Goal: Browse casually: Explore the website without a specific task or goal

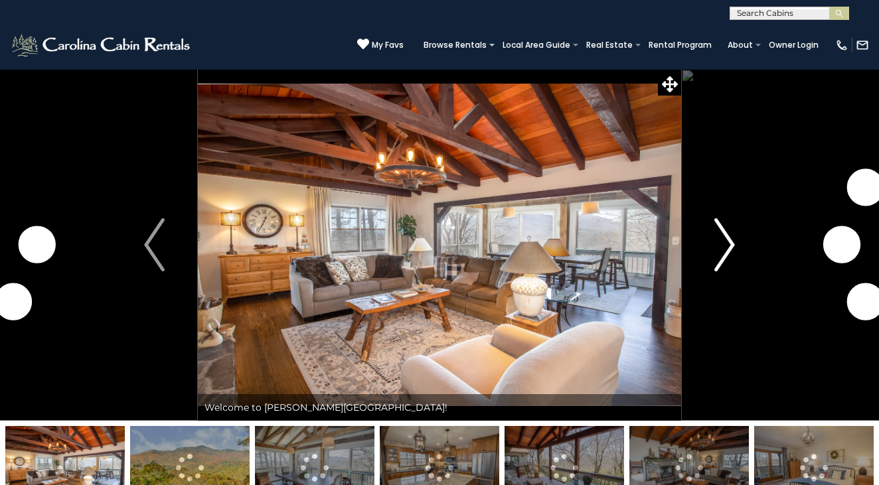
click at [721, 236] on img "Next" at bounding box center [724, 244] width 20 height 53
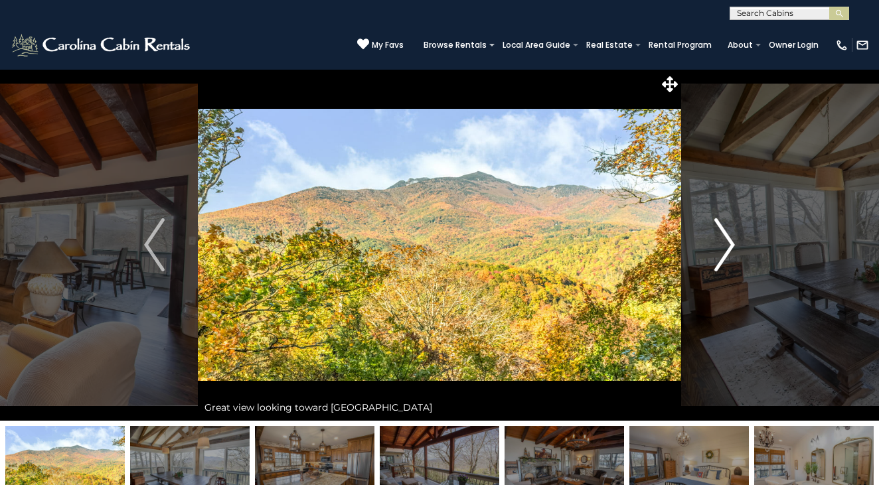
click at [733, 251] on img "Next" at bounding box center [724, 244] width 20 height 53
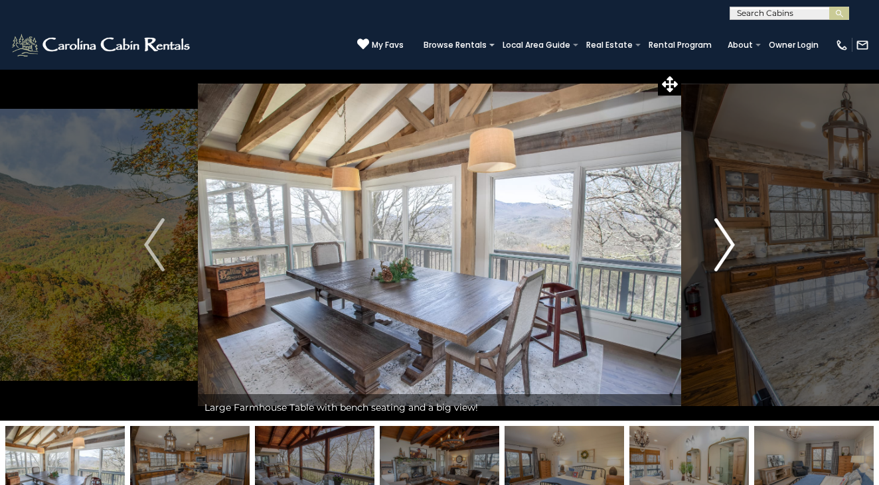
click at [733, 251] on img "Next" at bounding box center [724, 244] width 20 height 53
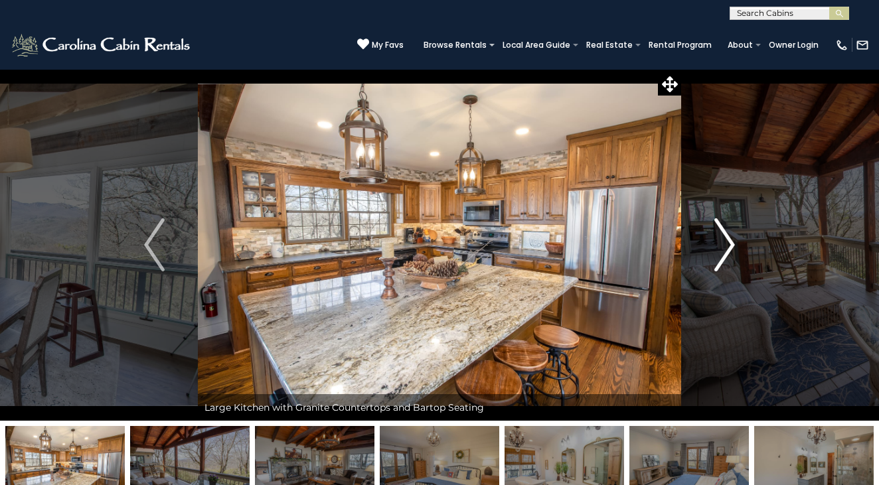
click at [733, 251] on img "Next" at bounding box center [724, 244] width 20 height 53
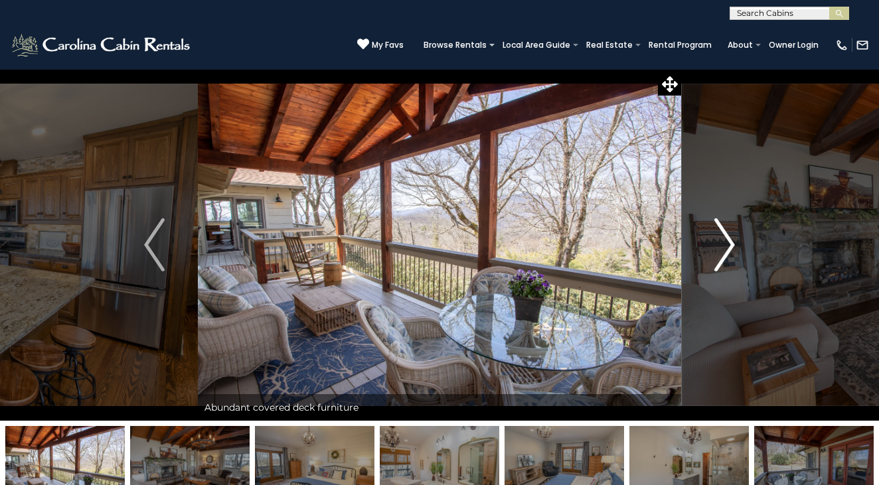
click at [733, 251] on img "Next" at bounding box center [724, 244] width 20 height 53
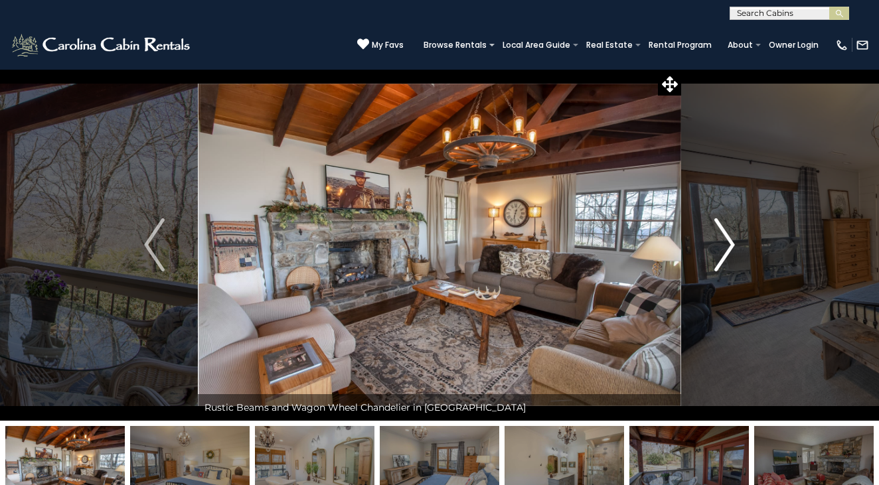
click at [733, 251] on img "Next" at bounding box center [724, 244] width 20 height 53
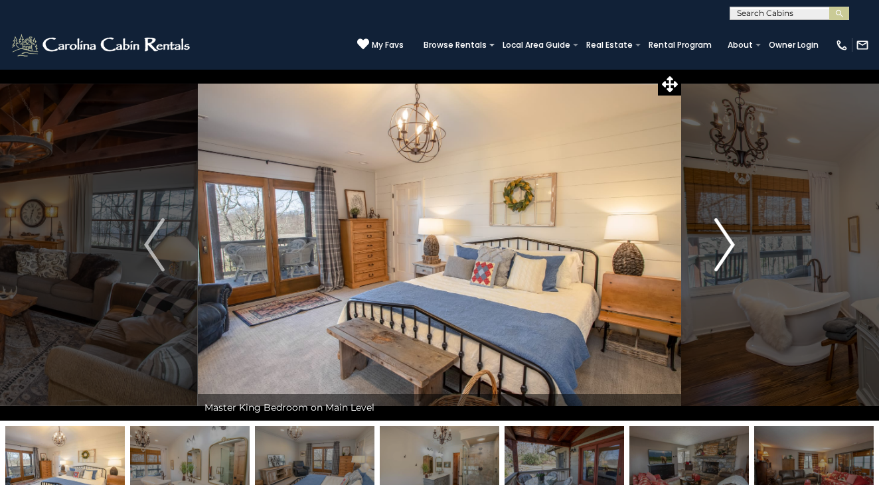
click at [733, 251] on img "Next" at bounding box center [724, 244] width 20 height 53
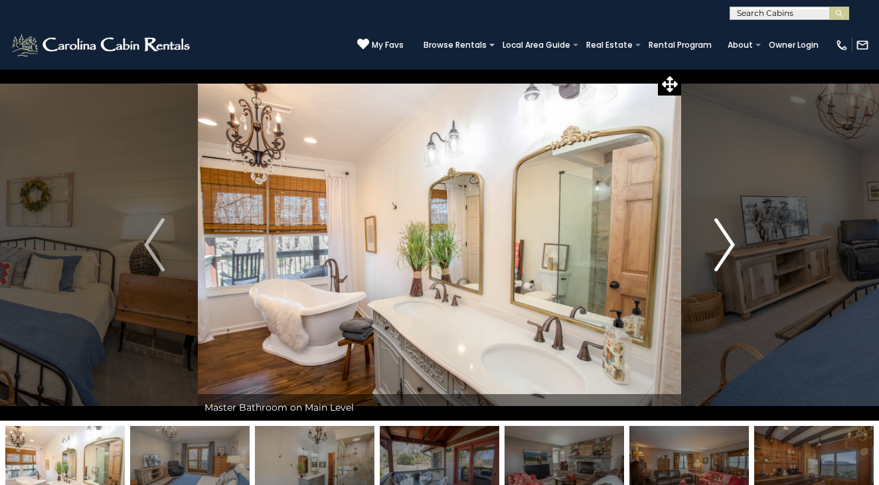
click at [733, 251] on img "Next" at bounding box center [724, 244] width 20 height 53
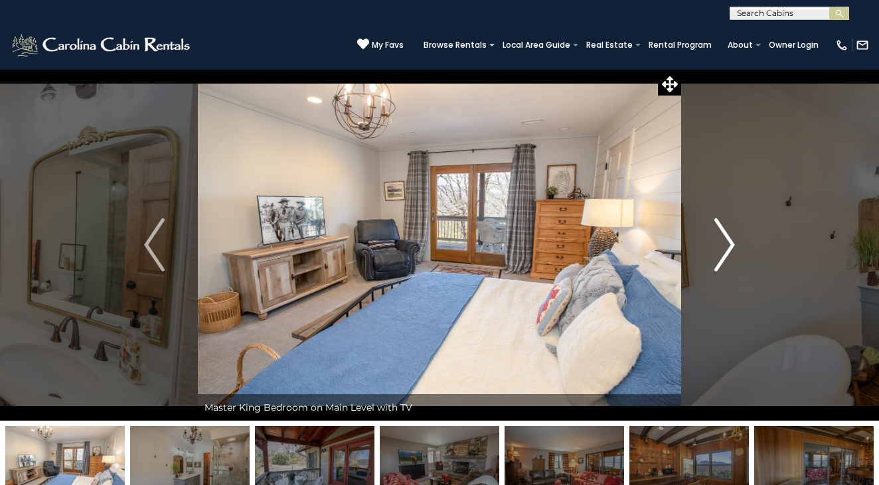
click at [733, 251] on img "Next" at bounding box center [724, 244] width 20 height 53
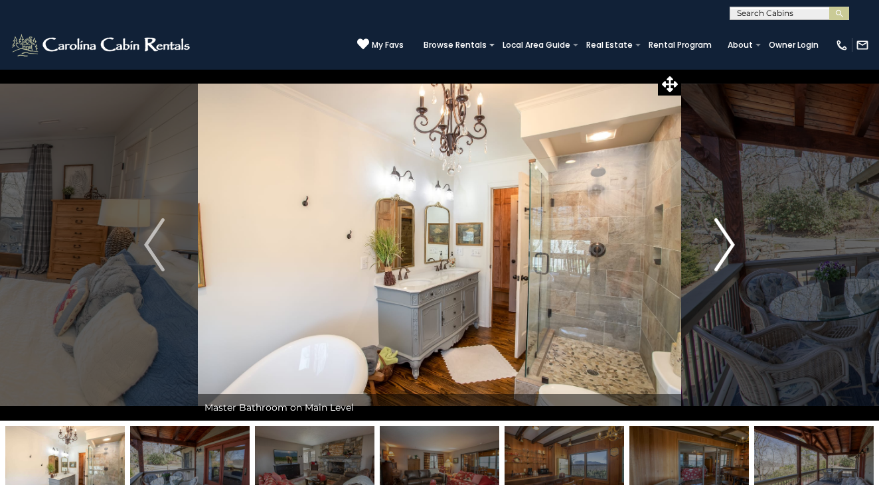
click at [724, 248] on img "Next" at bounding box center [724, 244] width 20 height 53
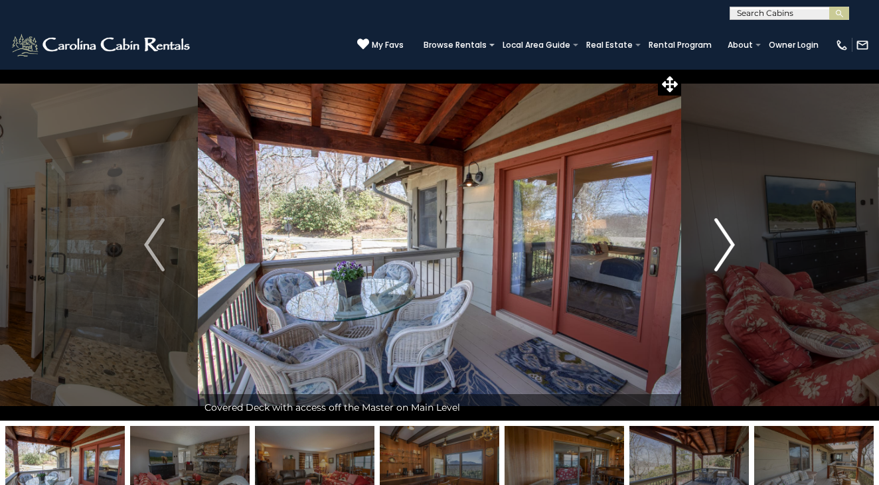
click at [724, 248] on img "Next" at bounding box center [724, 244] width 20 height 53
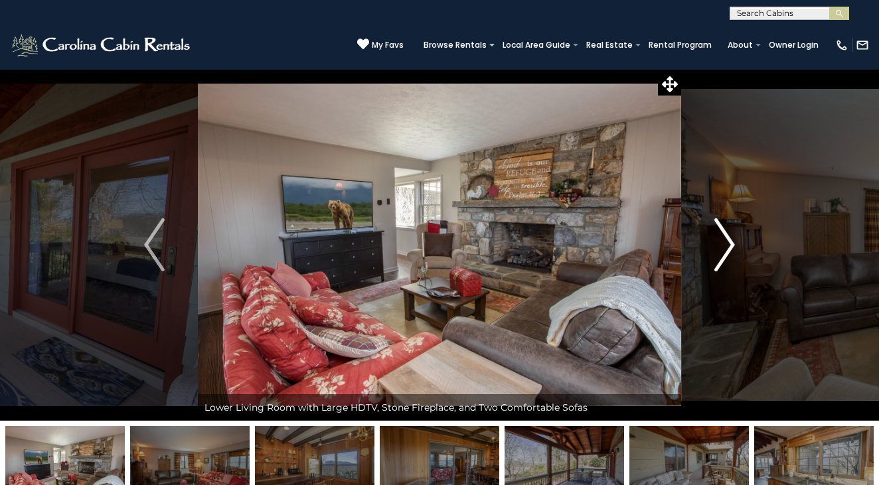
click at [724, 248] on img "Next" at bounding box center [724, 244] width 20 height 53
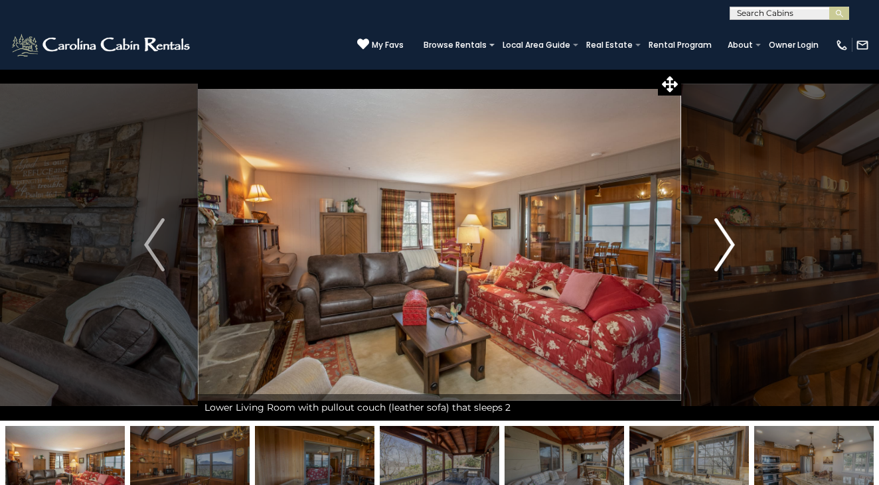
click at [724, 248] on img "Next" at bounding box center [724, 244] width 20 height 53
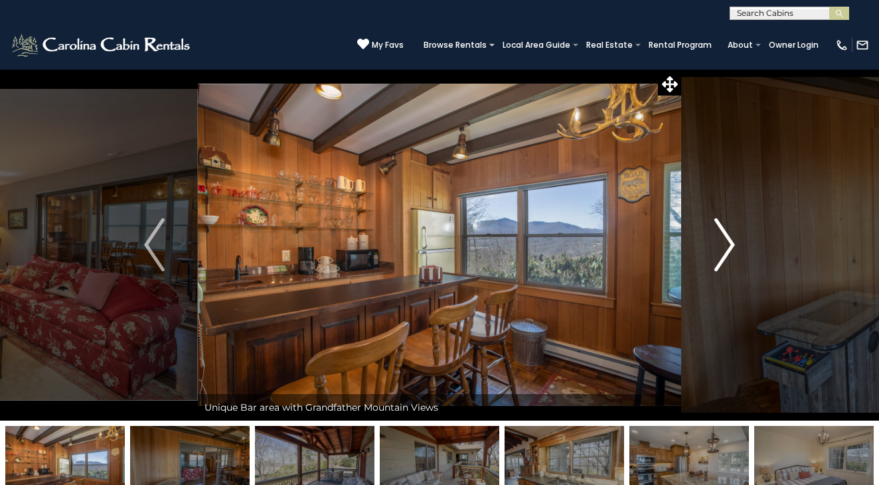
click at [724, 248] on img "Next" at bounding box center [724, 244] width 20 height 53
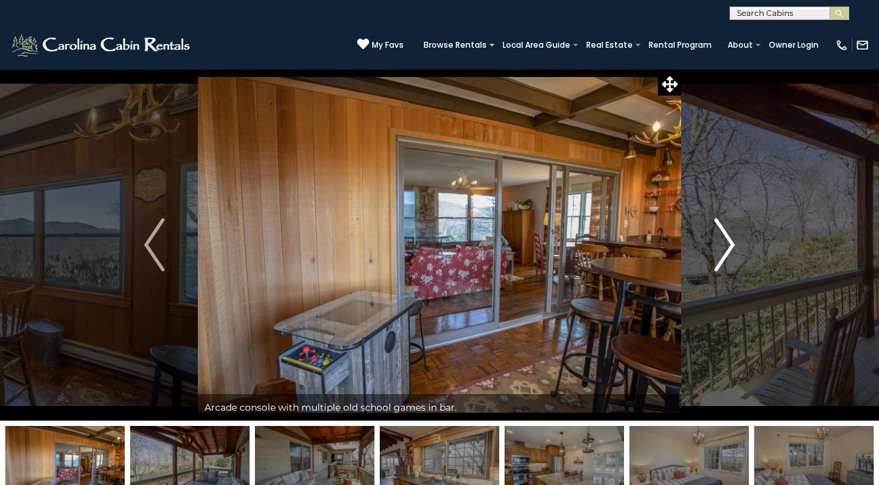
click at [724, 248] on img "Next" at bounding box center [724, 244] width 20 height 53
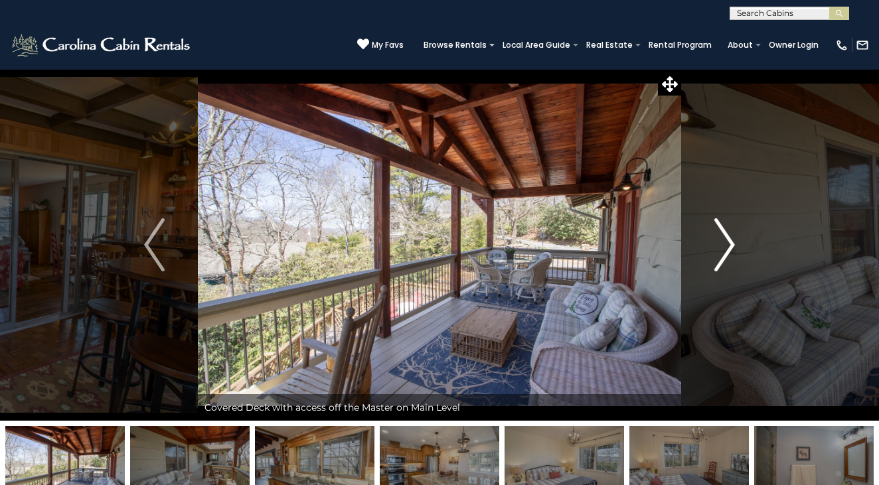
click at [724, 248] on img "Next" at bounding box center [724, 244] width 20 height 53
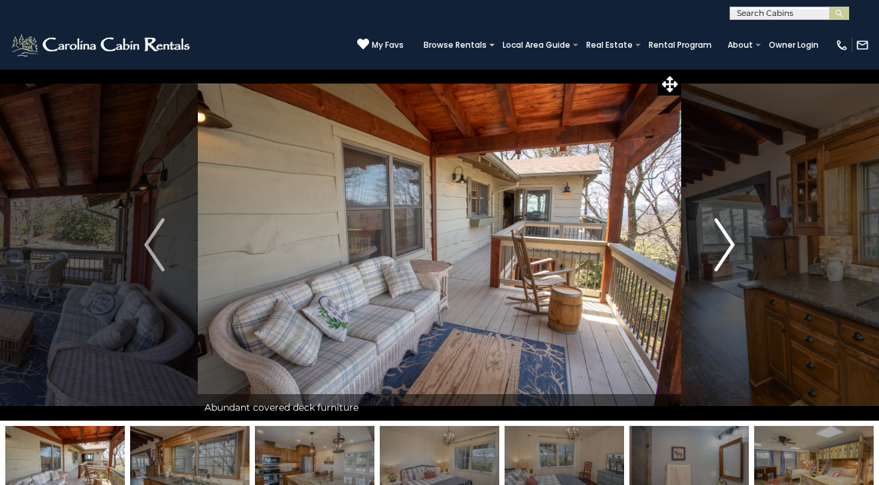
click at [724, 248] on img "Next" at bounding box center [724, 244] width 20 height 53
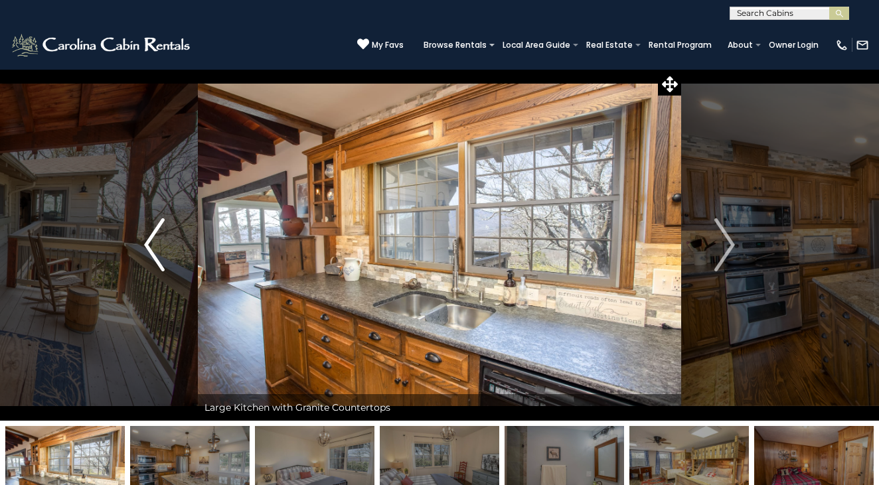
click at [168, 247] on button "Previous" at bounding box center [154, 245] width 87 height 352
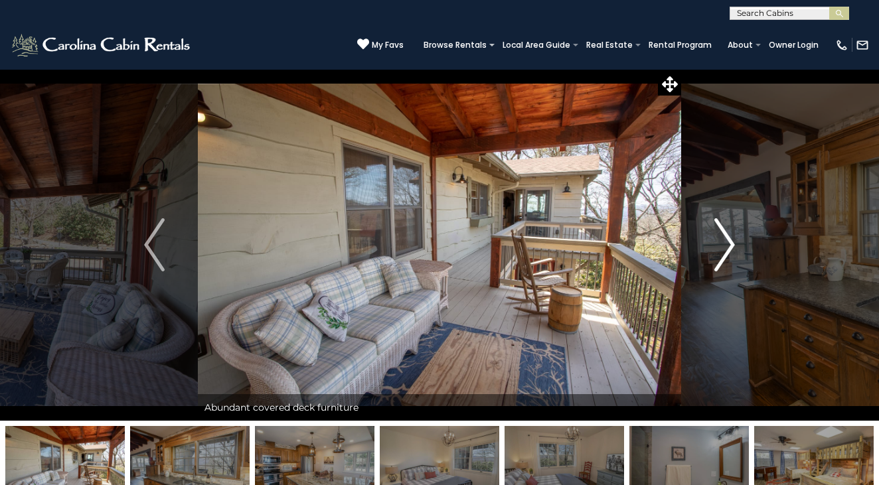
click at [707, 257] on button "Next" at bounding box center [724, 245] width 87 height 352
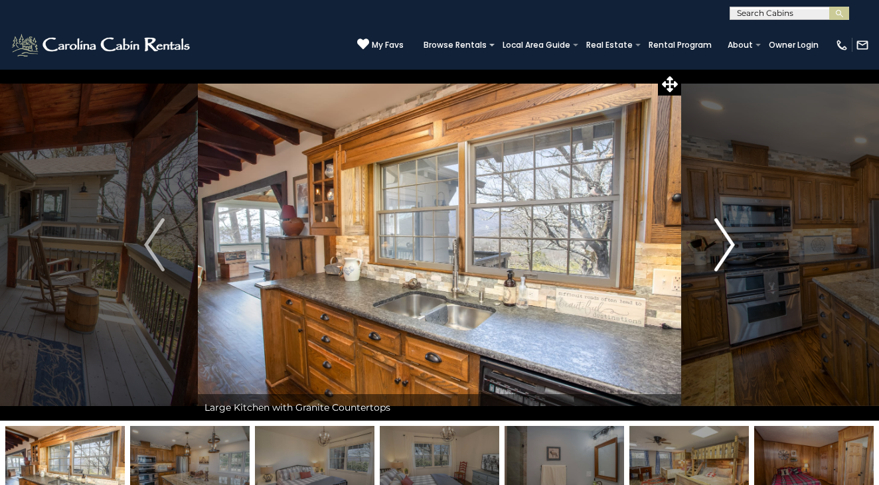
click at [707, 257] on button "Next" at bounding box center [724, 245] width 87 height 352
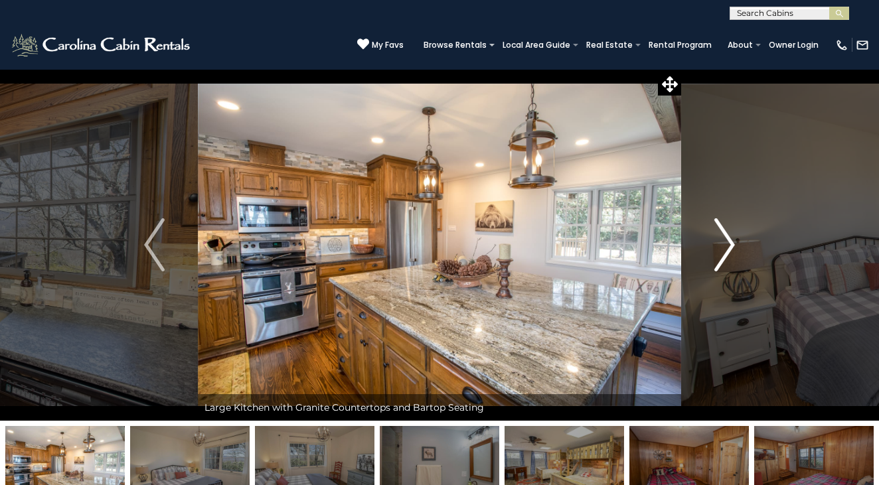
click at [707, 257] on button "Next" at bounding box center [724, 245] width 87 height 352
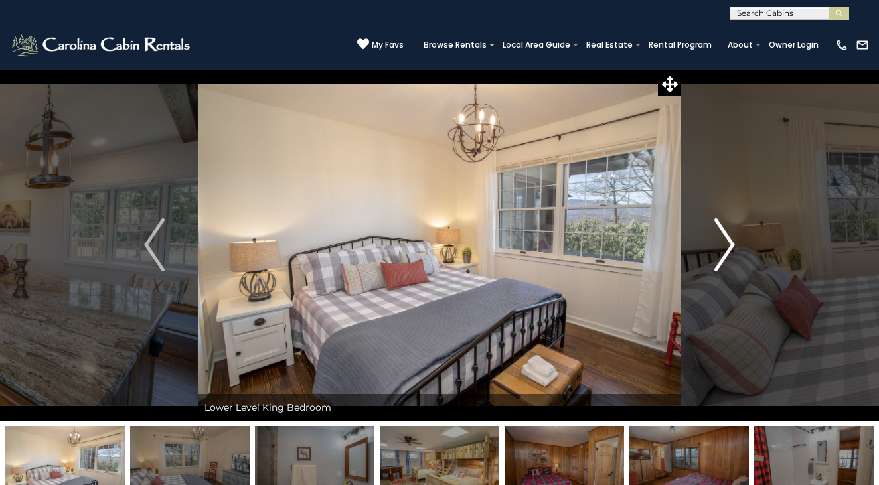
click at [707, 257] on button "Next" at bounding box center [724, 245] width 87 height 352
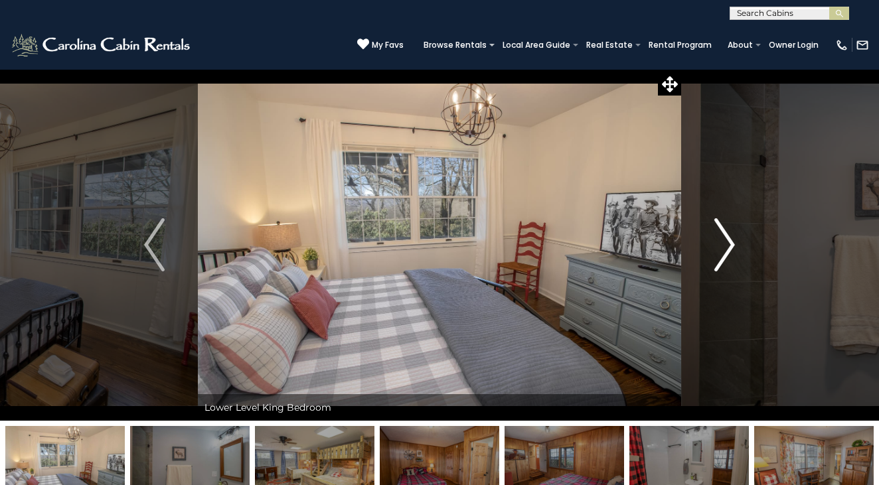
click at [707, 259] on button "Next" at bounding box center [724, 245] width 87 height 352
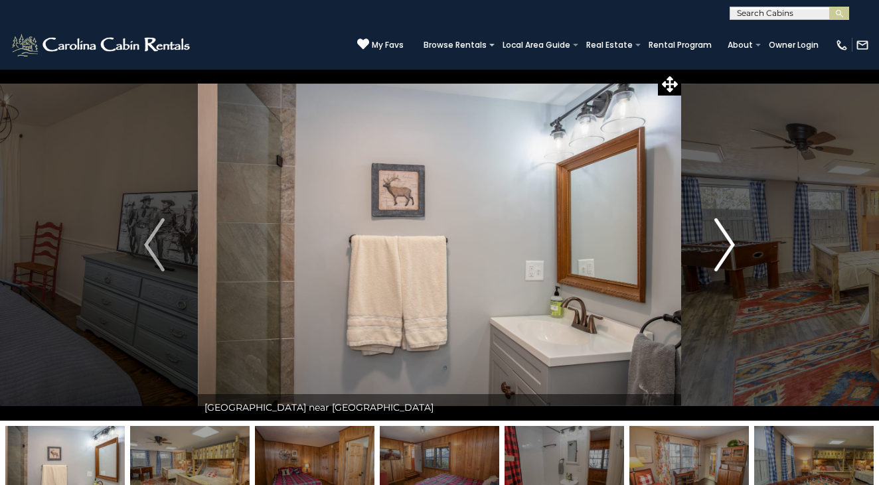
click at [708, 261] on button "Next" at bounding box center [724, 245] width 87 height 352
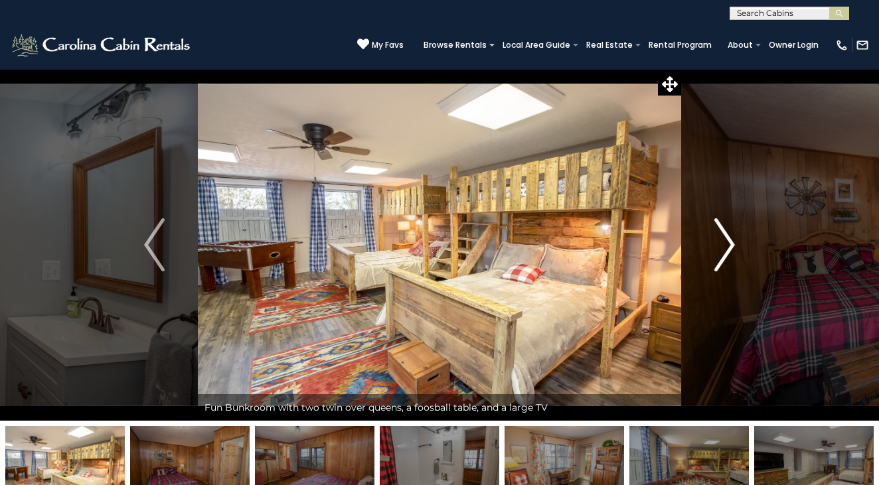
click at [709, 263] on button "Next" at bounding box center [724, 245] width 87 height 352
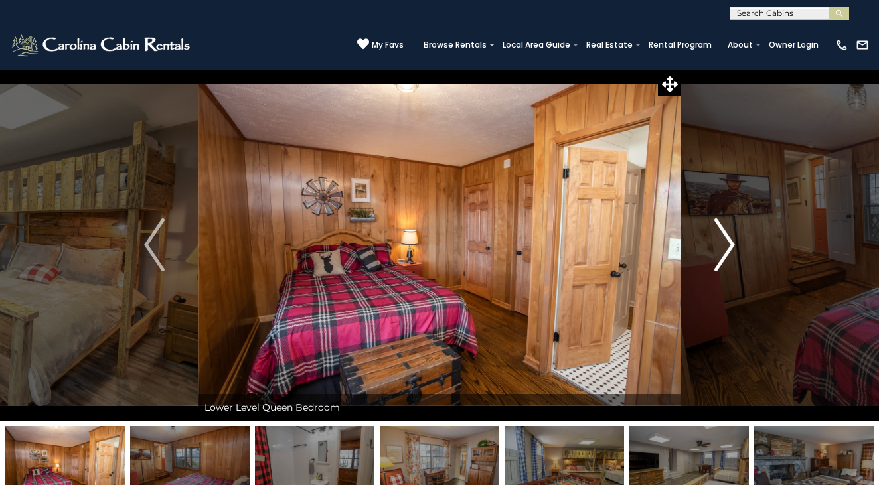
click at [711, 267] on button "Next" at bounding box center [724, 245] width 87 height 352
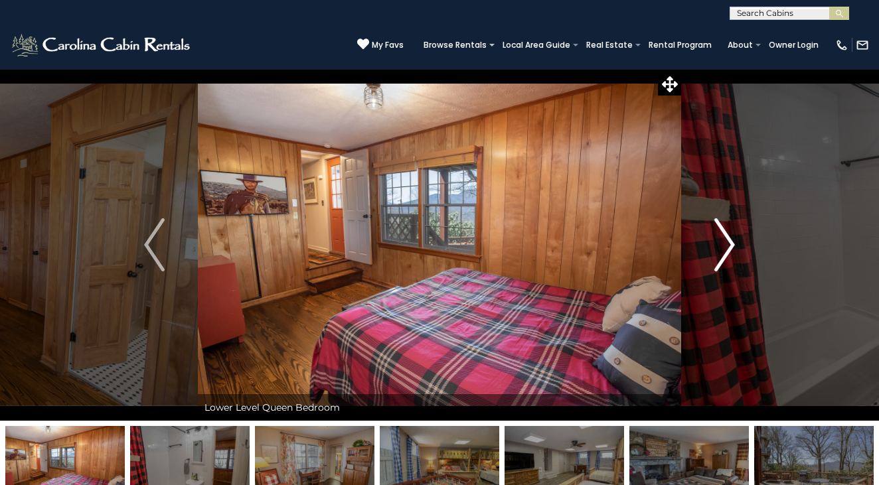
click at [711, 267] on button "Next" at bounding box center [724, 245] width 87 height 352
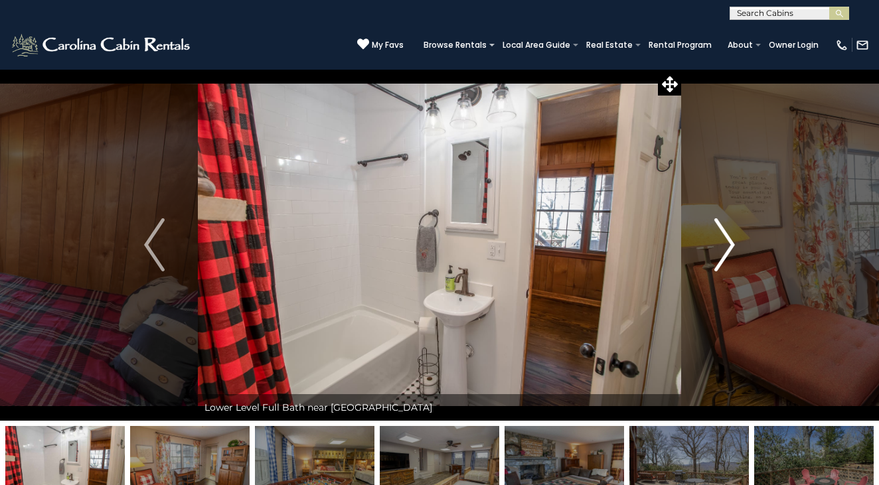
click at [711, 267] on button "Next" at bounding box center [724, 245] width 87 height 352
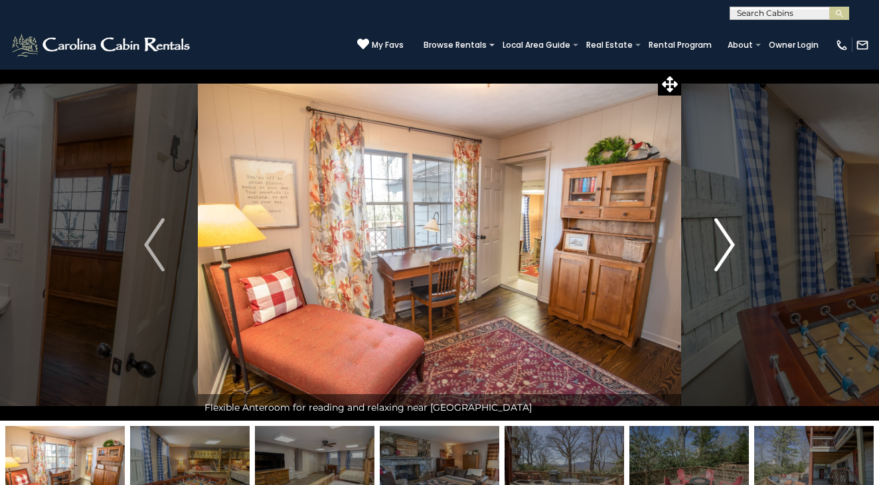
click at [709, 265] on button "Next" at bounding box center [724, 245] width 87 height 352
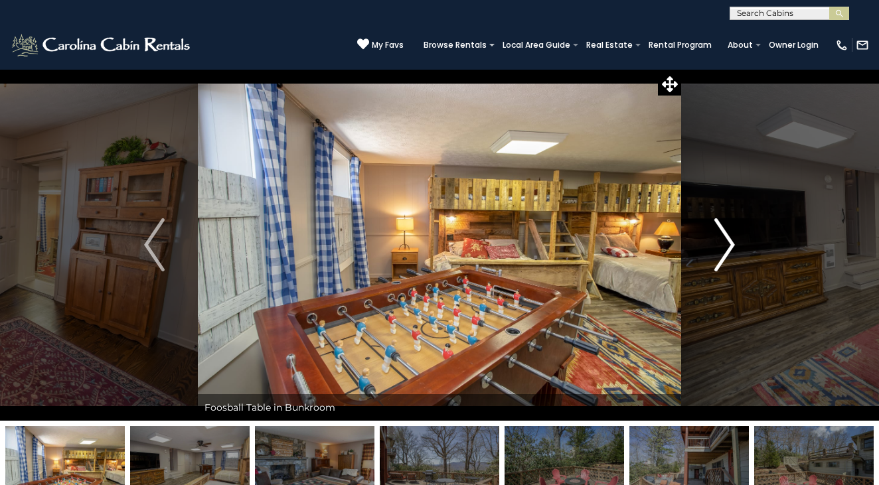
click at [709, 265] on button "Next" at bounding box center [724, 245] width 87 height 352
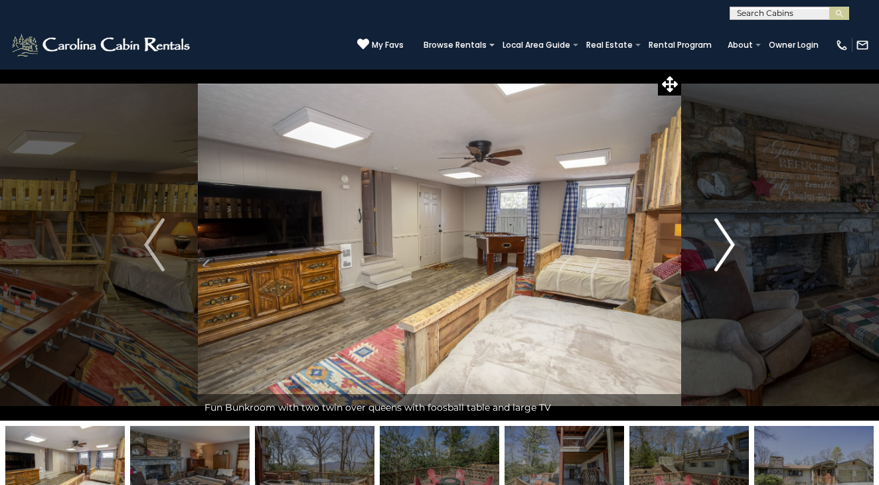
click at [709, 265] on button "Next" at bounding box center [724, 245] width 87 height 352
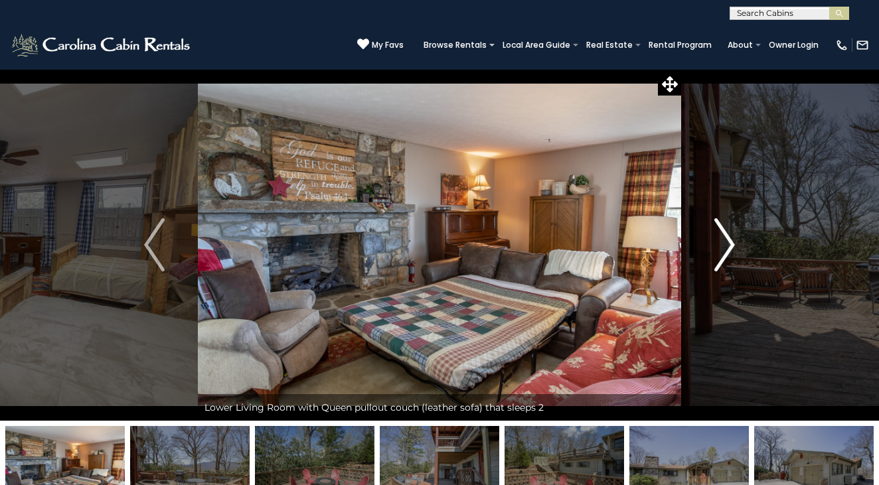
click at [709, 265] on button "Next" at bounding box center [724, 245] width 87 height 352
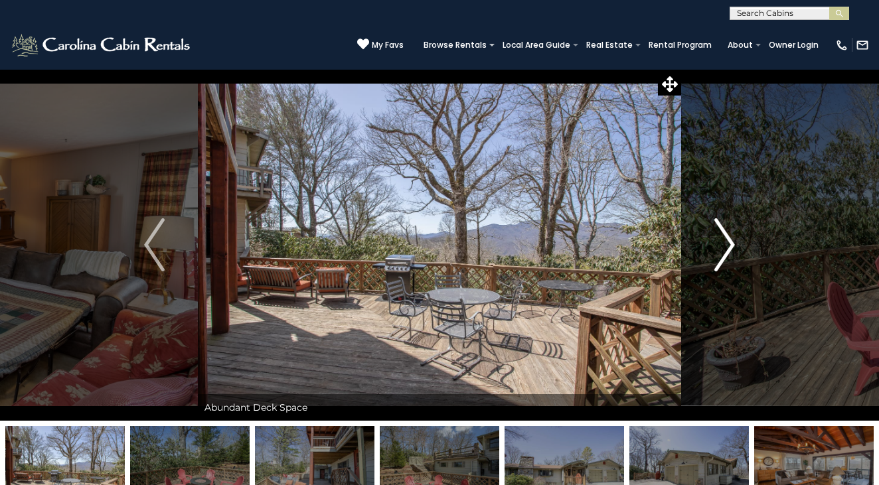
click at [709, 265] on button "Next" at bounding box center [724, 245] width 87 height 352
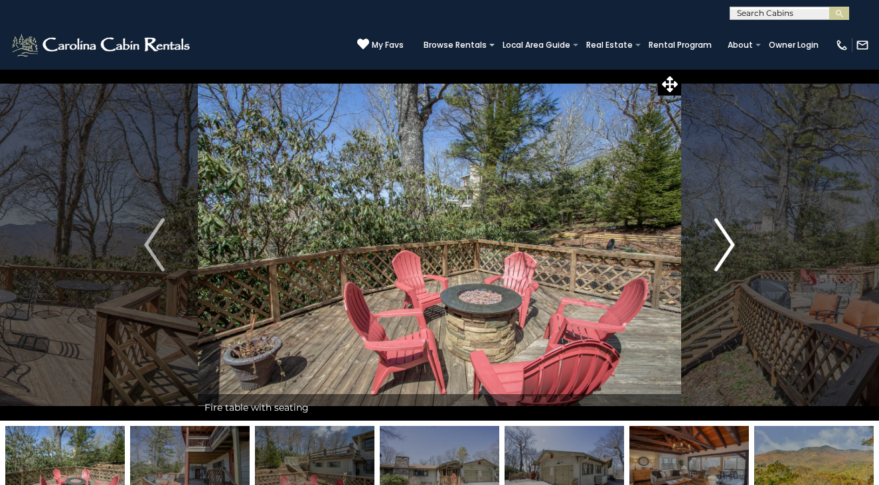
click at [709, 265] on button "Next" at bounding box center [724, 245] width 87 height 352
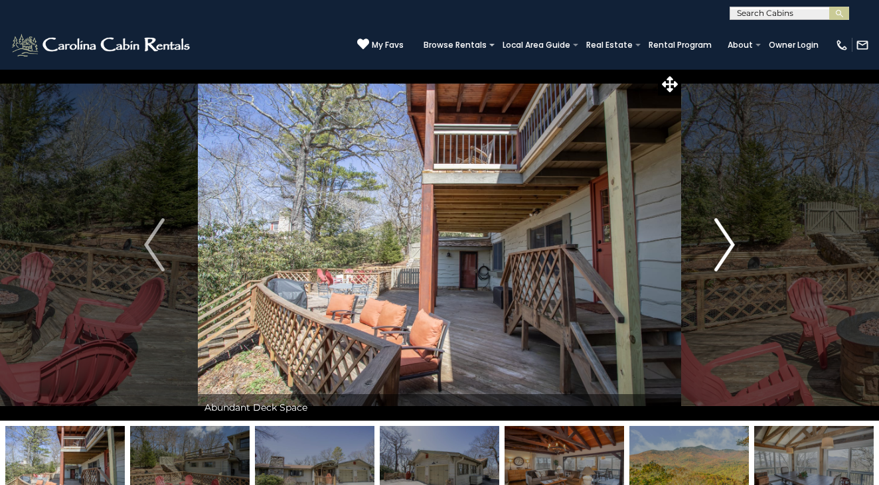
click at [709, 265] on button "Next" at bounding box center [724, 245] width 87 height 352
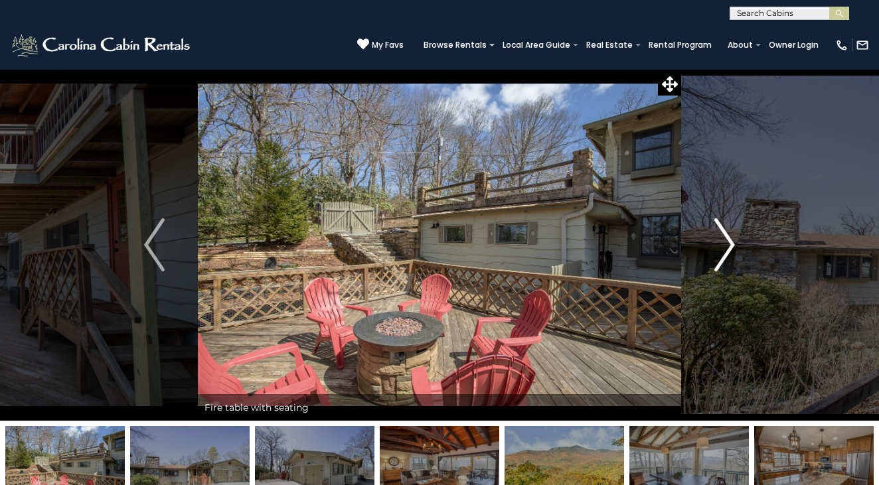
click at [709, 265] on button "Next" at bounding box center [724, 245] width 87 height 352
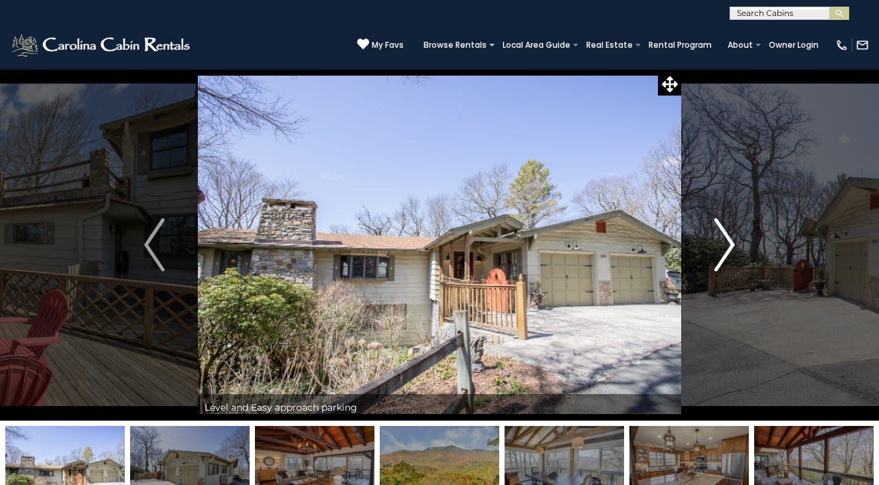
click at [709, 265] on button "Next" at bounding box center [724, 245] width 87 height 352
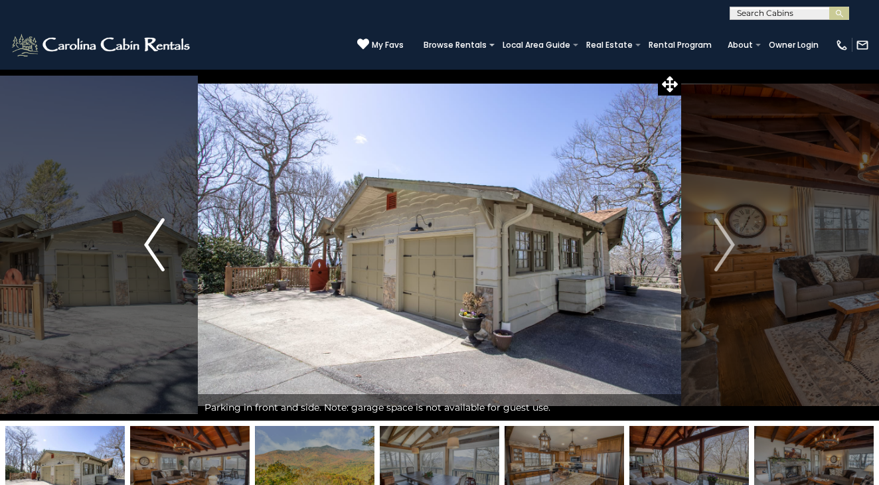
click at [157, 246] on img "Previous" at bounding box center [154, 244] width 20 height 53
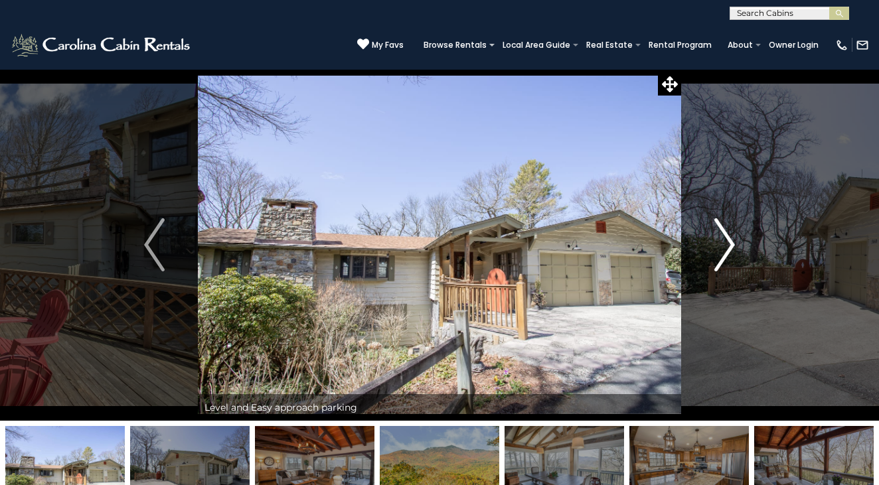
click at [731, 240] on img "Next" at bounding box center [724, 244] width 20 height 53
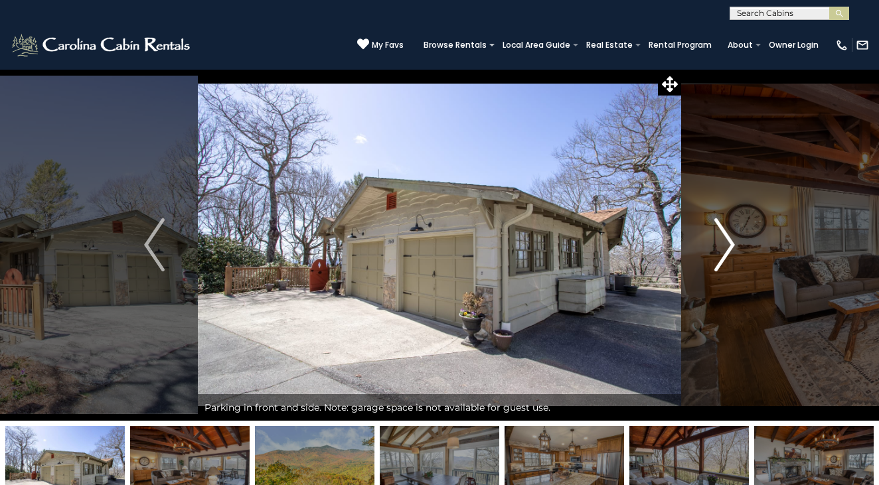
click at [731, 240] on img "Next" at bounding box center [724, 244] width 20 height 53
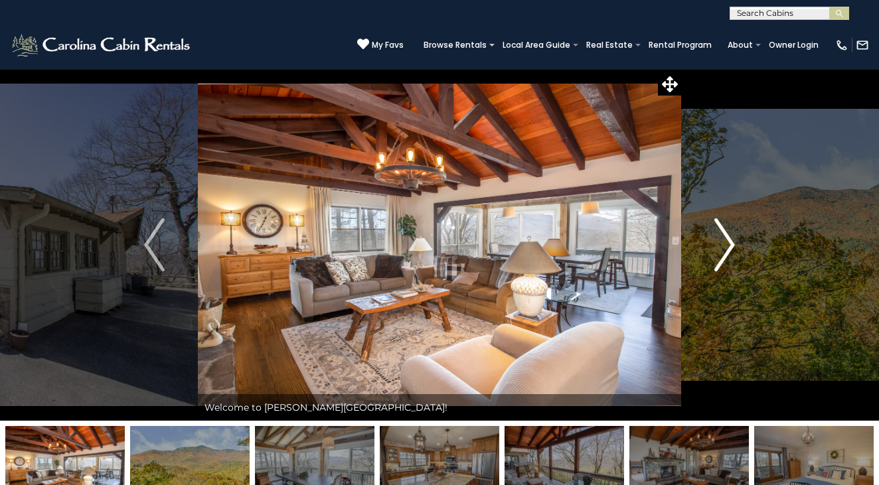
click at [731, 240] on img "Next" at bounding box center [724, 244] width 20 height 53
